Goal: Find specific page/section: Find specific page/section

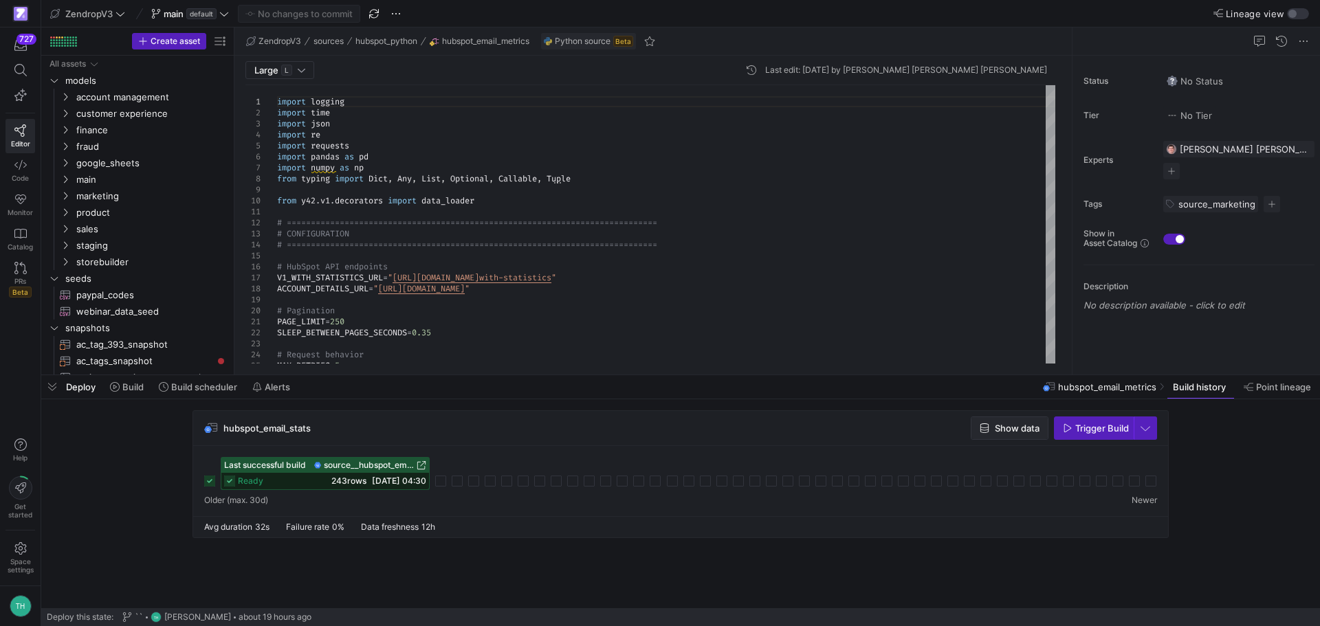
click at [978, 432] on span "button" at bounding box center [1010, 428] width 76 height 22
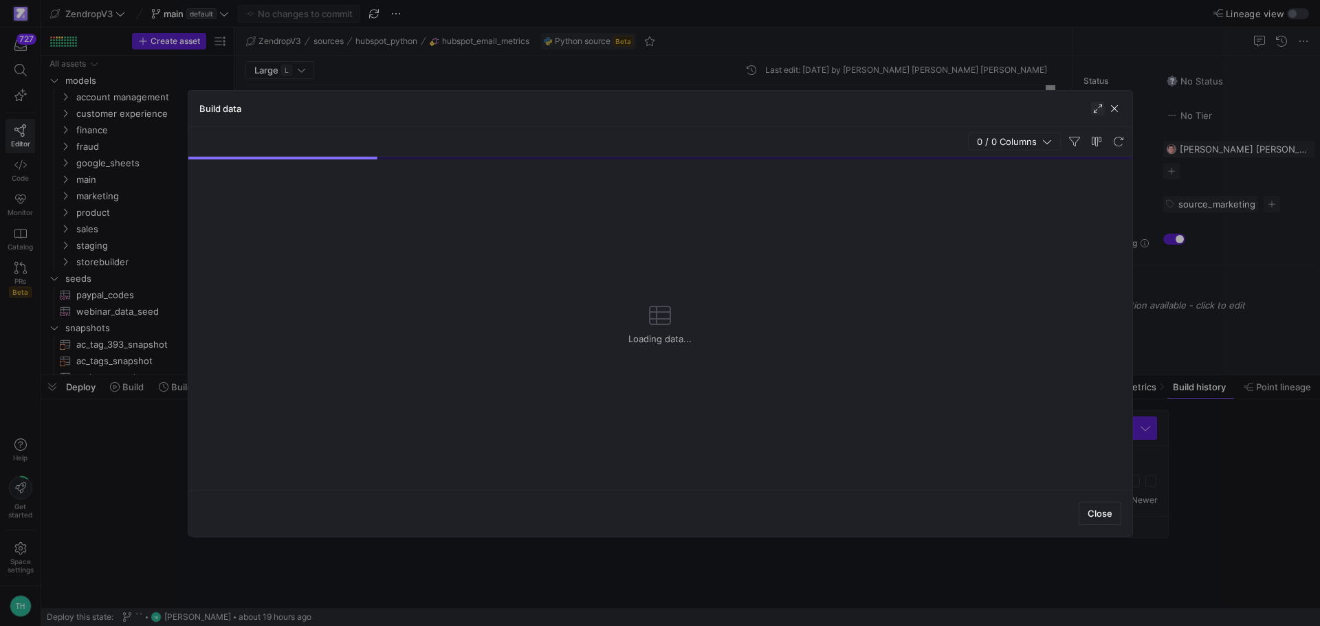
click at [1095, 103] on span "button" at bounding box center [1098, 109] width 14 height 14
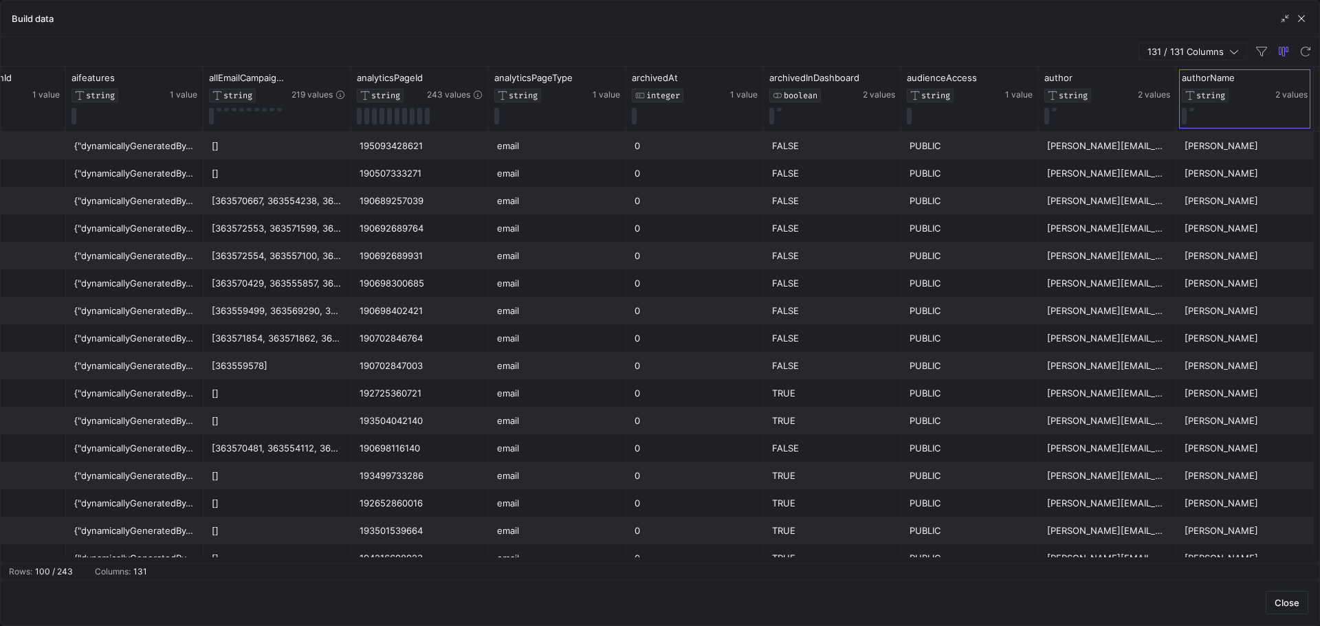
scroll to position [0, 1257]
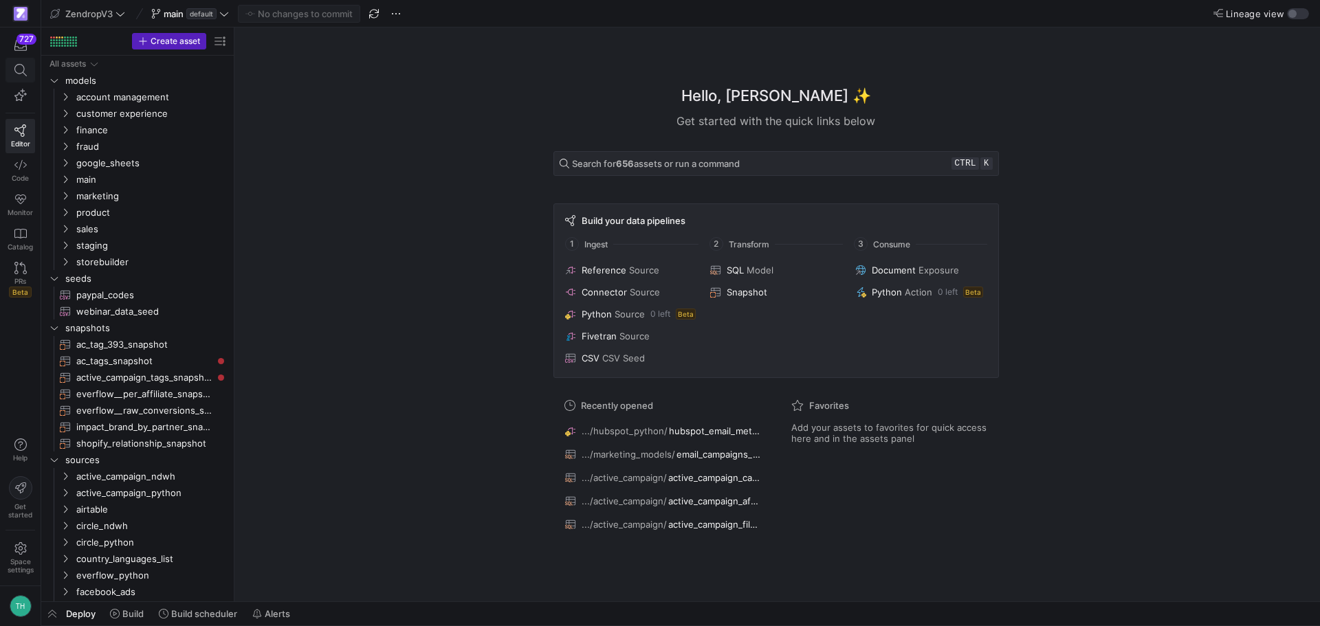
click at [25, 66] on icon at bounding box center [20, 70] width 12 height 12
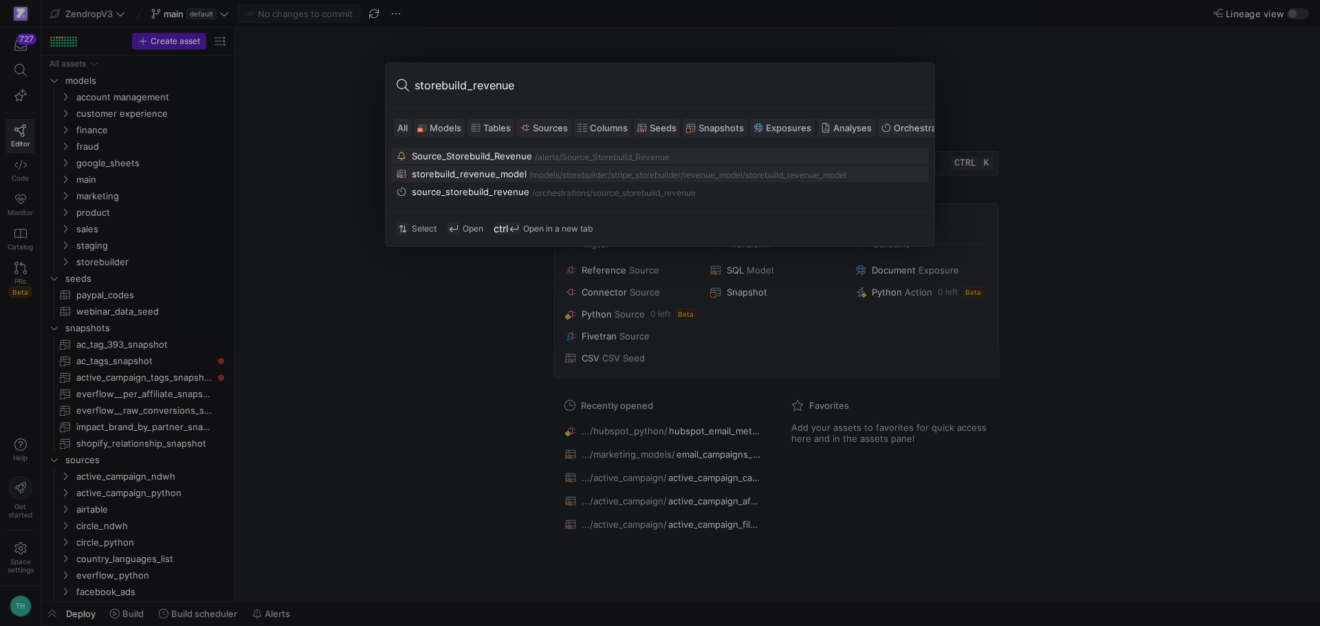
type input "storebuild_revenue"
click at [538, 173] on div "/models/" at bounding box center [545, 176] width 33 height 10
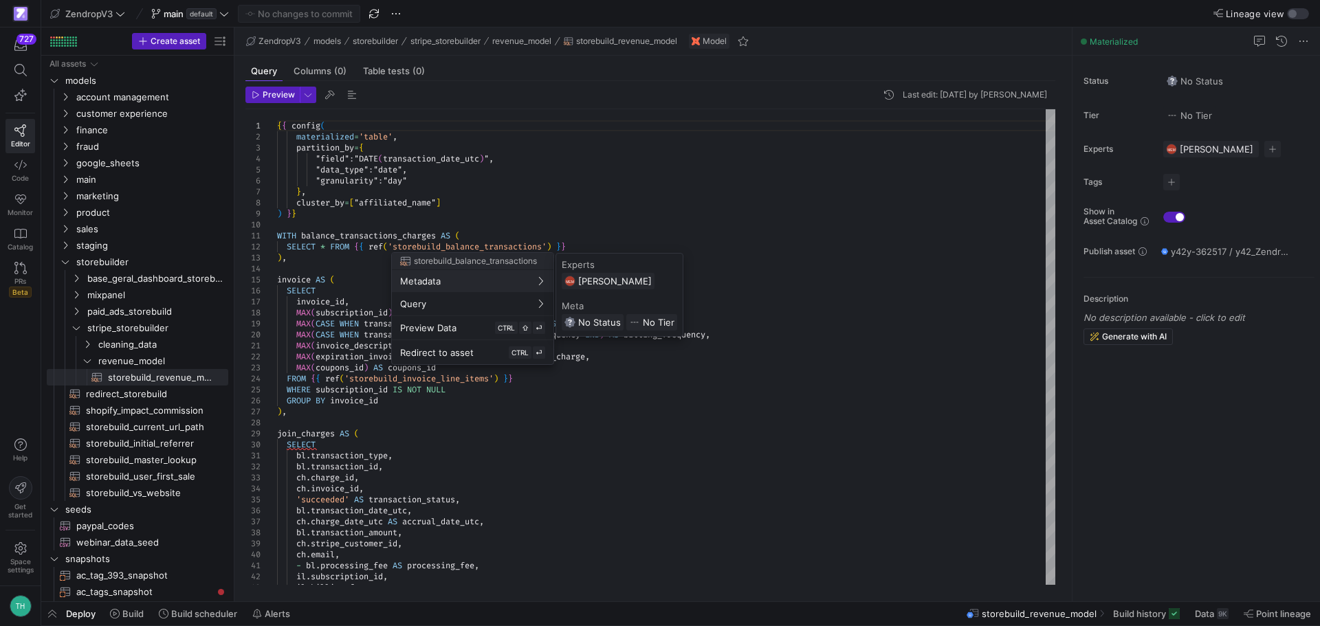
click at [322, 262] on div at bounding box center [660, 313] width 1320 height 626
click at [327, 230] on div at bounding box center [660, 313] width 1320 height 626
